Goal: Task Accomplishment & Management: Complete application form

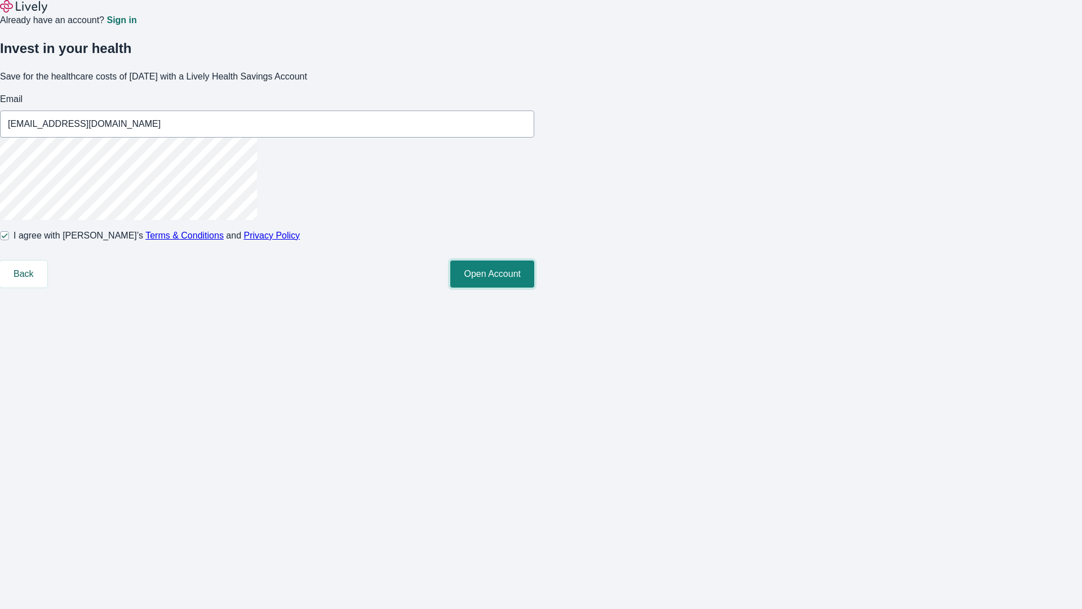
click at [534, 287] on button "Open Account" at bounding box center [492, 273] width 84 height 27
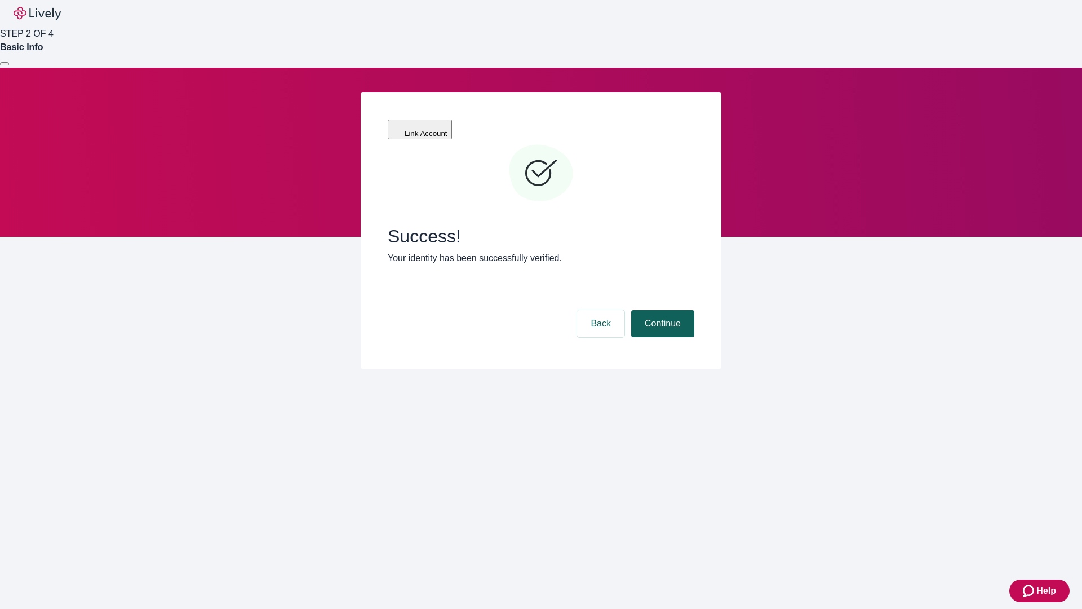
click at [661, 310] on button "Continue" at bounding box center [662, 323] width 63 height 27
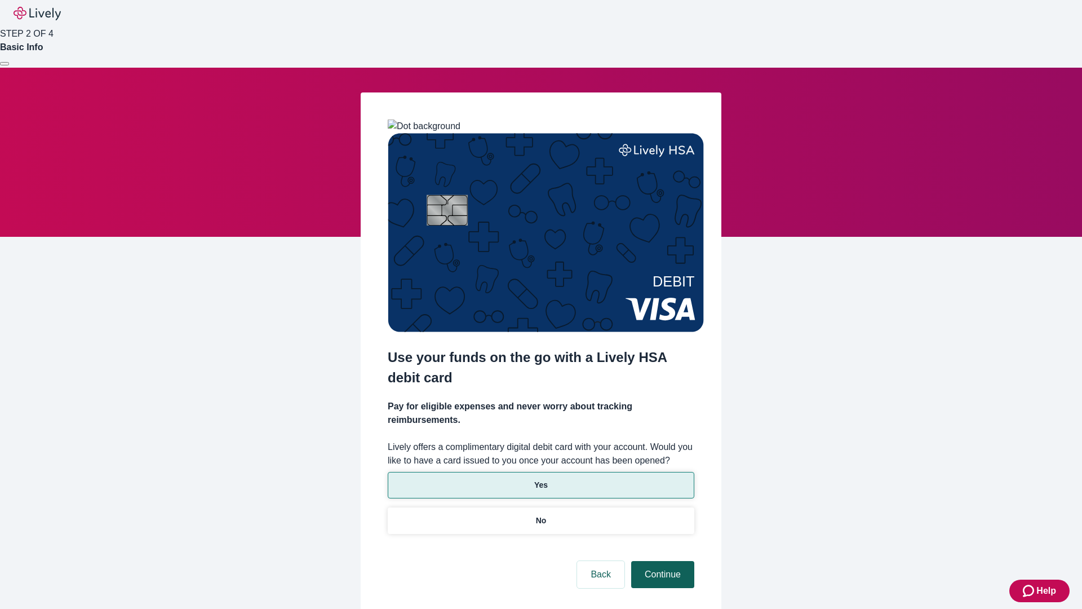
click at [540, 479] on p "Yes" at bounding box center [541, 485] width 14 height 12
click at [661, 561] on button "Continue" at bounding box center [662, 574] width 63 height 27
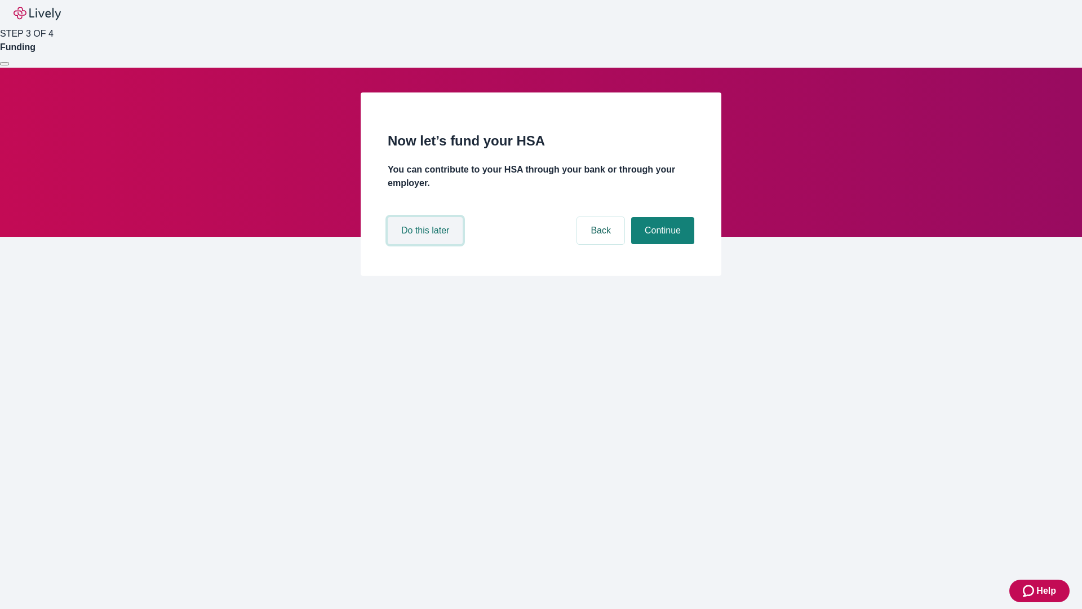
click at [427, 244] on button "Do this later" at bounding box center [425, 230] width 75 height 27
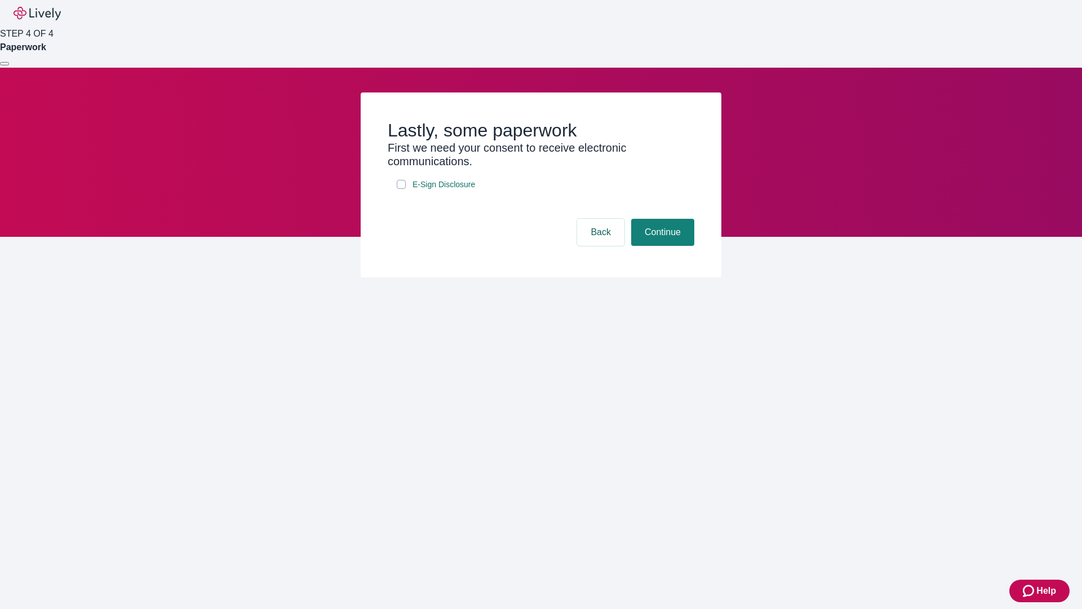
click at [401, 189] on input "E-Sign Disclosure" at bounding box center [401, 184] width 9 height 9
checkbox input "true"
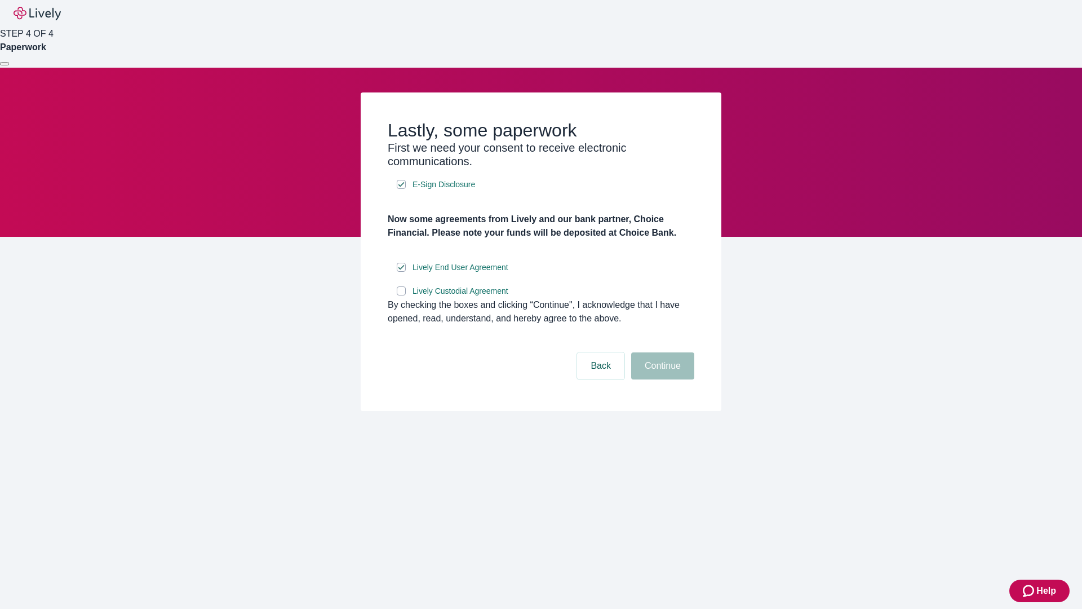
click at [401, 295] on input "Lively Custodial Agreement" at bounding box center [401, 290] width 9 height 9
checkbox input "true"
click at [661, 379] on button "Continue" at bounding box center [662, 365] width 63 height 27
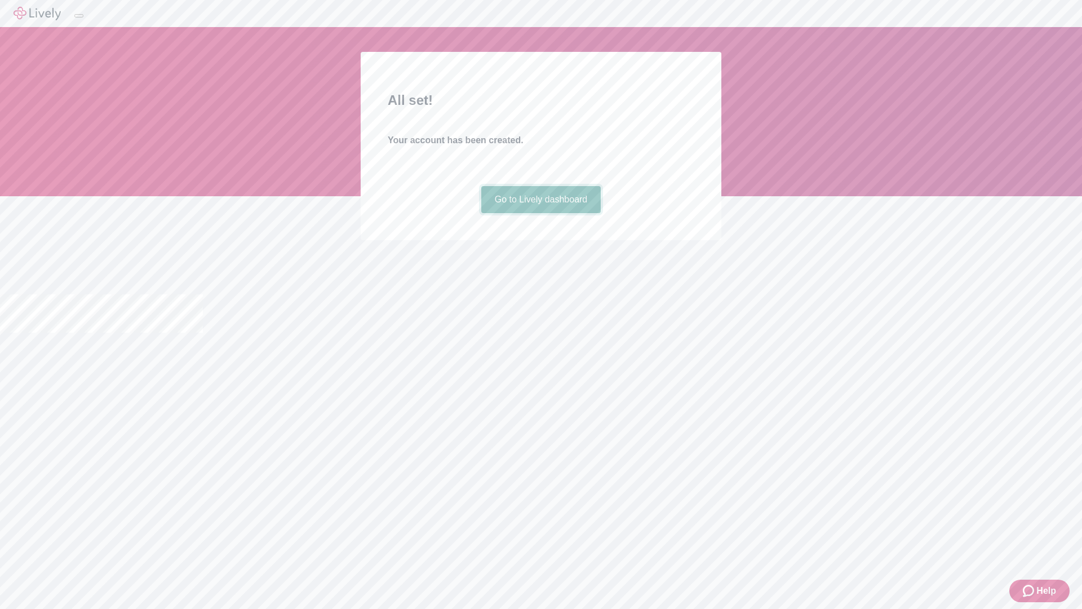
click at [540, 213] on link "Go to Lively dashboard" at bounding box center [541, 199] width 120 height 27
